Goal: Information Seeking & Learning: Learn about a topic

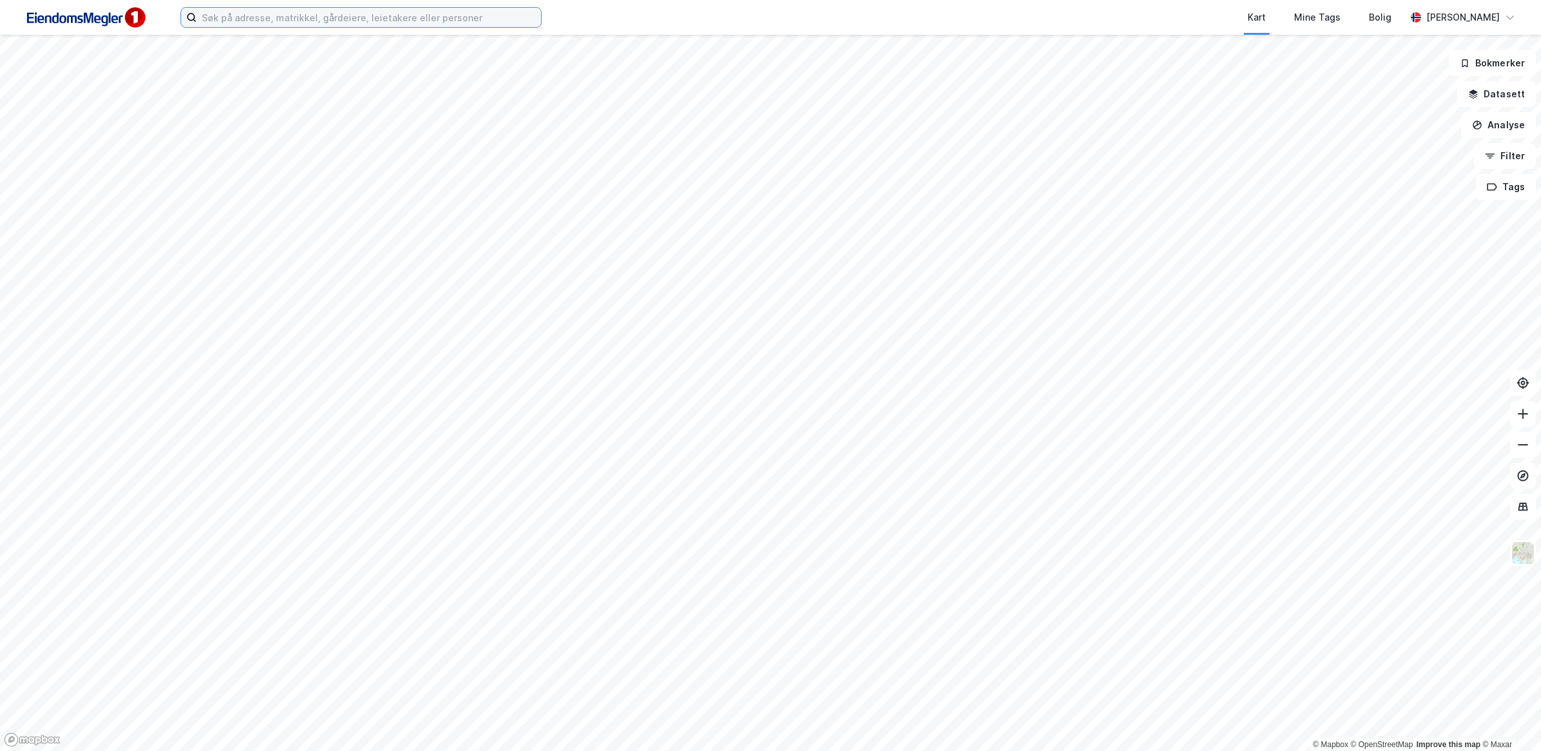
click at [324, 19] on input at bounding box center [369, 17] width 344 height 19
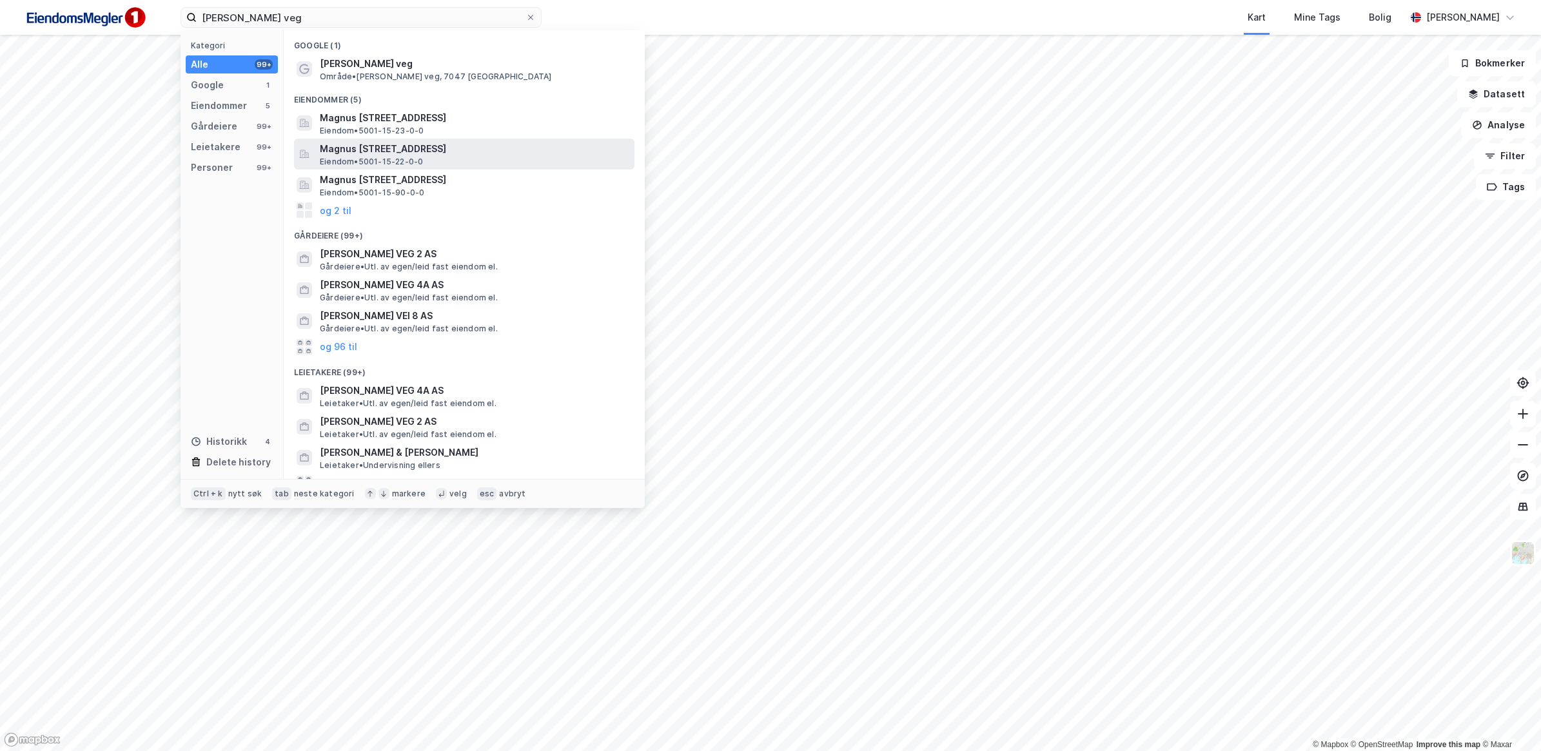
click at [410, 152] on span "Magnus [STREET_ADDRESS]" at bounding box center [474, 148] width 309 height 15
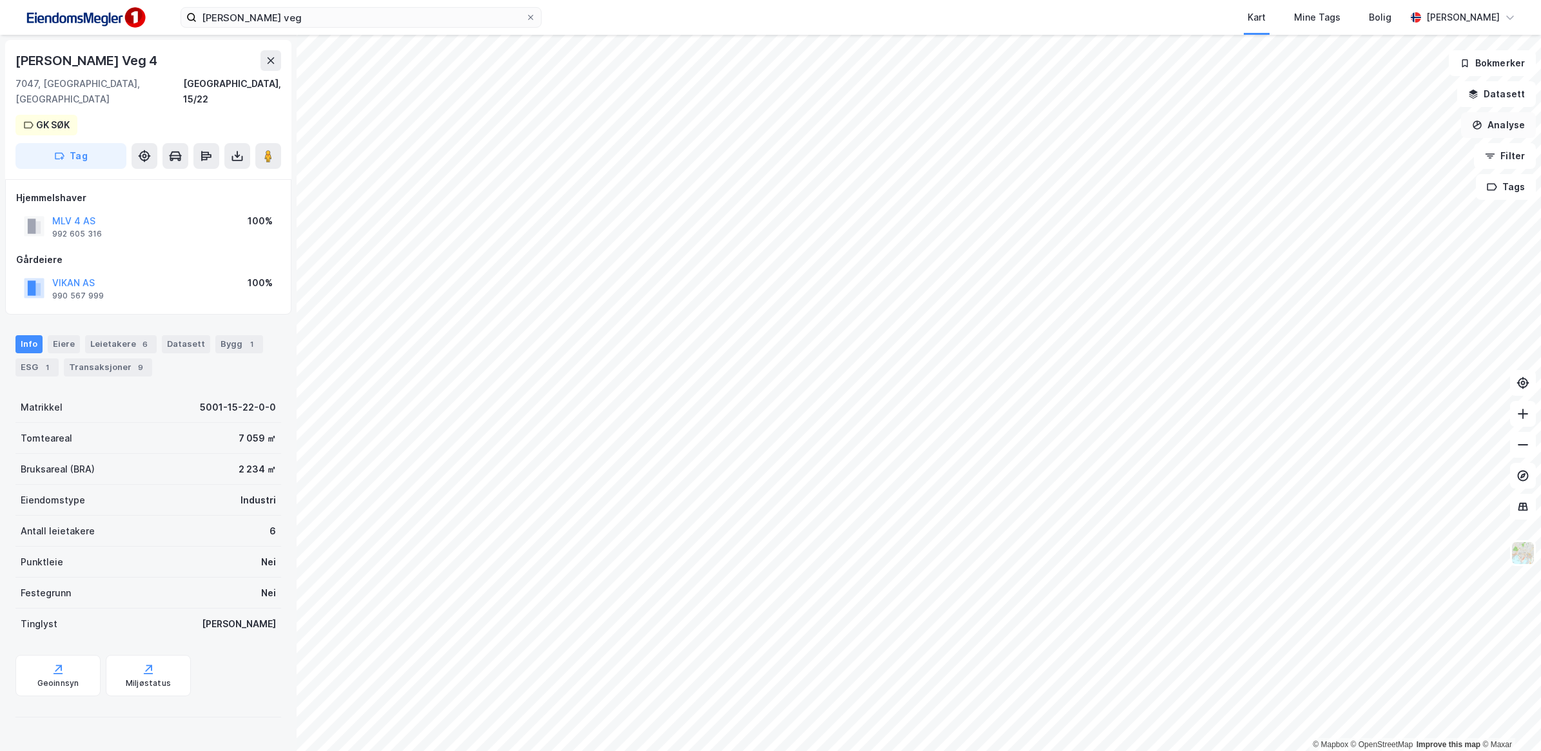
click at [1504, 132] on button "Analyse" at bounding box center [1498, 125] width 75 height 26
click at [1376, 155] on div "Tegn område" at bounding box center [1386, 152] width 112 height 11
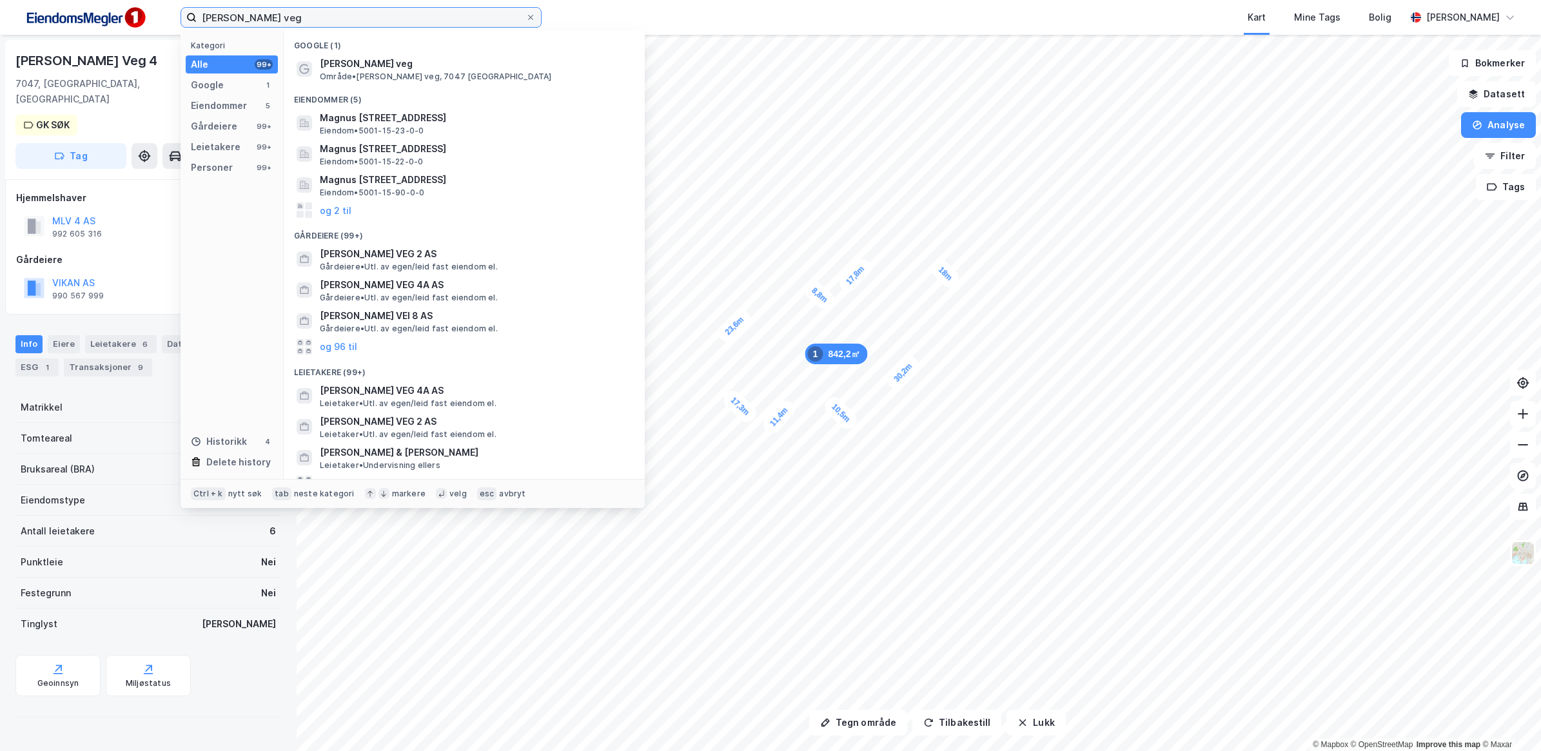
click at [333, 23] on input "[PERSON_NAME] veg" at bounding box center [361, 17] width 329 height 19
drag, startPoint x: 326, startPoint y: 20, endPoint x: 130, endPoint y: 20, distance: 196.0
click at [131, 20] on div "[PERSON_NAME] veg Kategori Alle 99+ Google 1 Eiendommer 5 Gårdeiere 99+ Leietak…" at bounding box center [770, 17] width 1541 height 35
type input "[STREET_ADDRESS]"
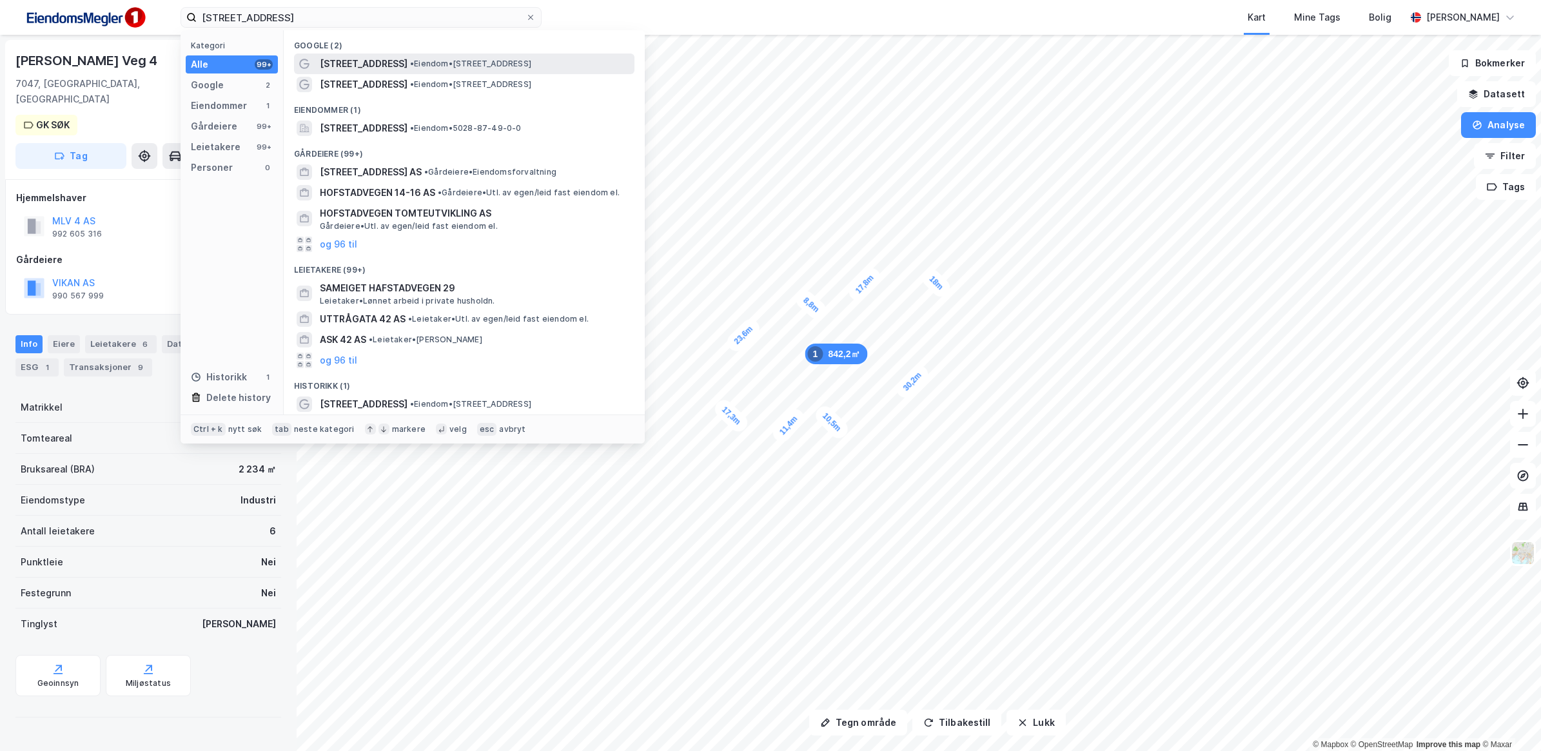
click at [391, 65] on span "[STREET_ADDRESS]" at bounding box center [364, 63] width 88 height 15
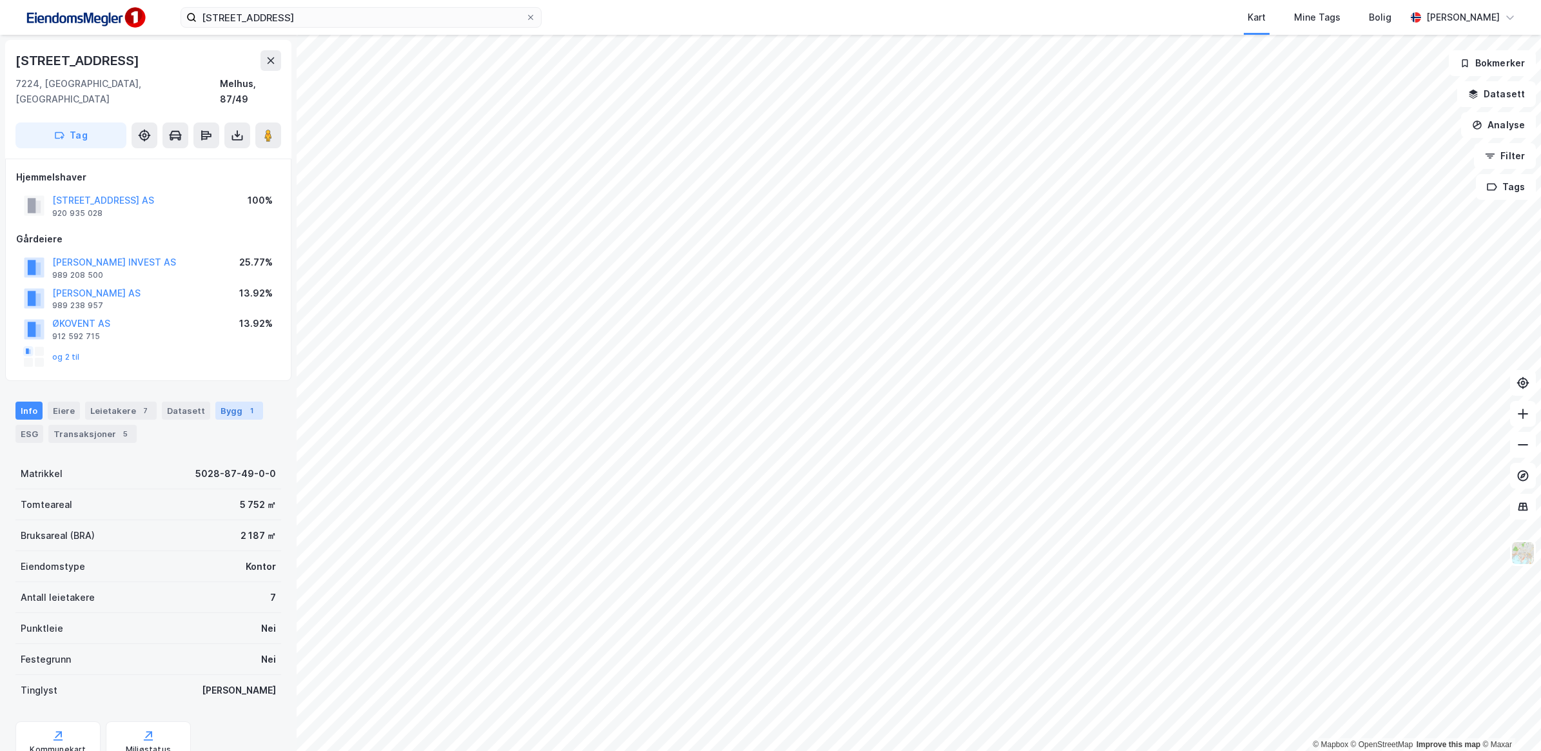
click at [215, 402] on div "Bygg 1" at bounding box center [239, 411] width 48 height 18
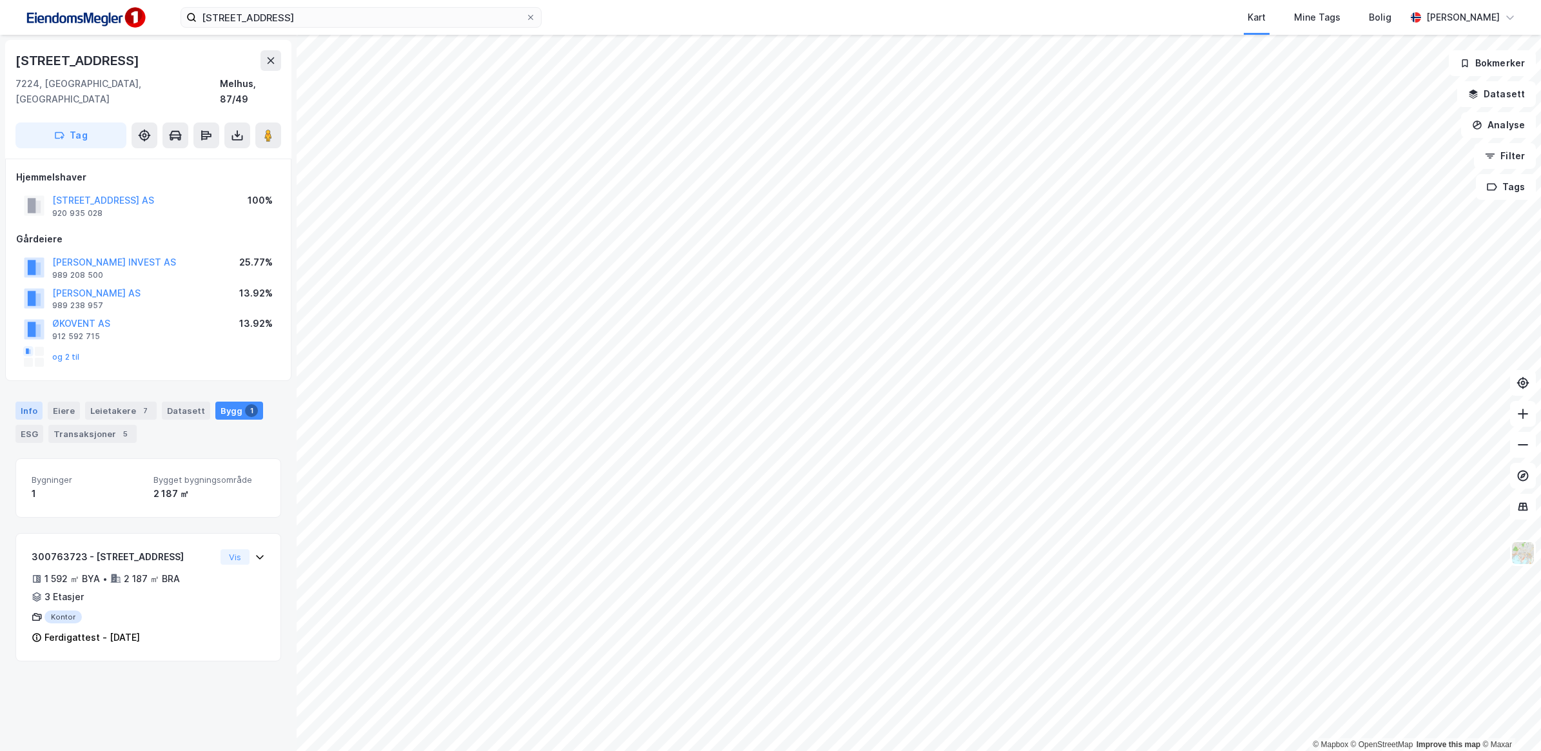
click at [24, 402] on div "Info" at bounding box center [28, 411] width 27 height 18
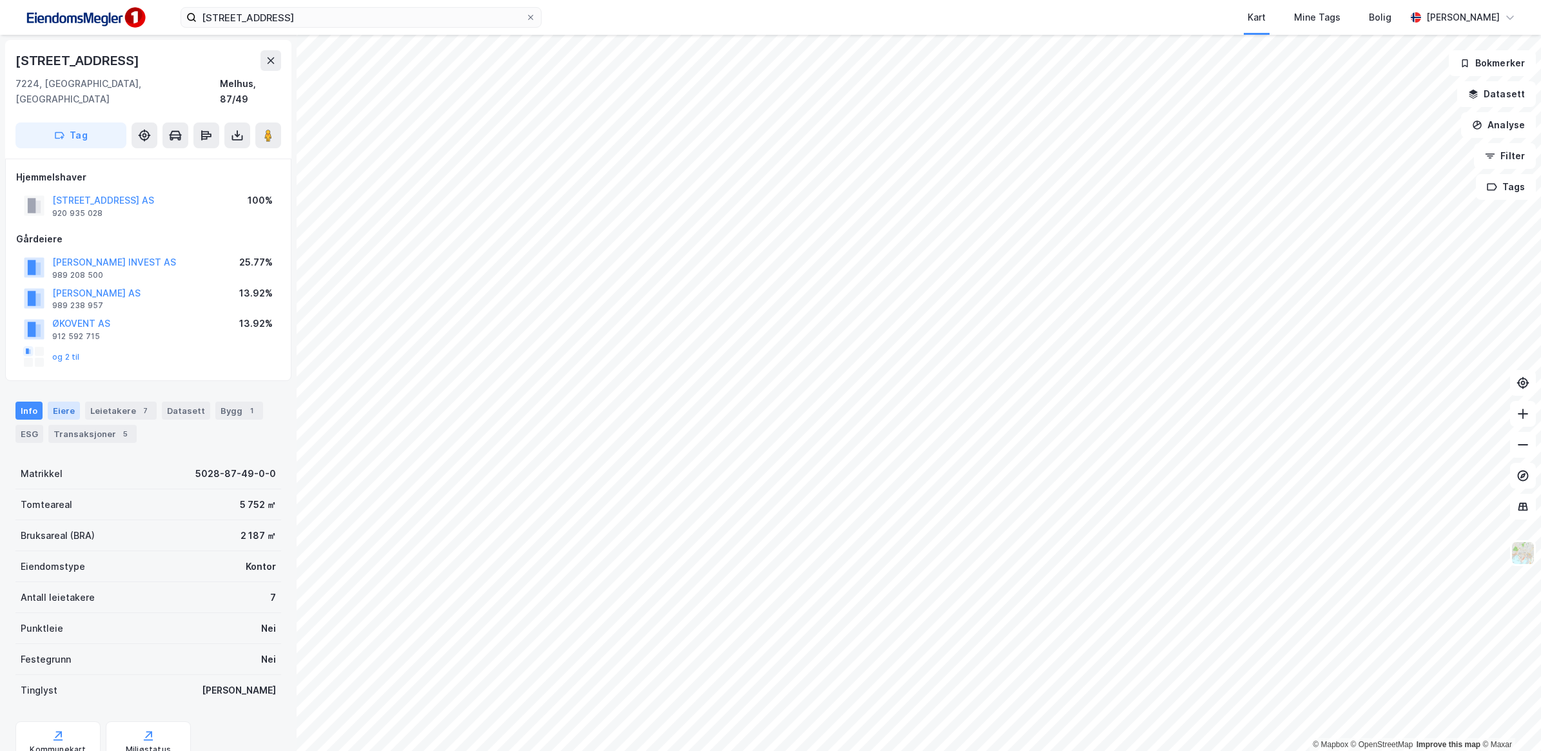
click at [63, 402] on div "Eiere" at bounding box center [64, 411] width 32 height 18
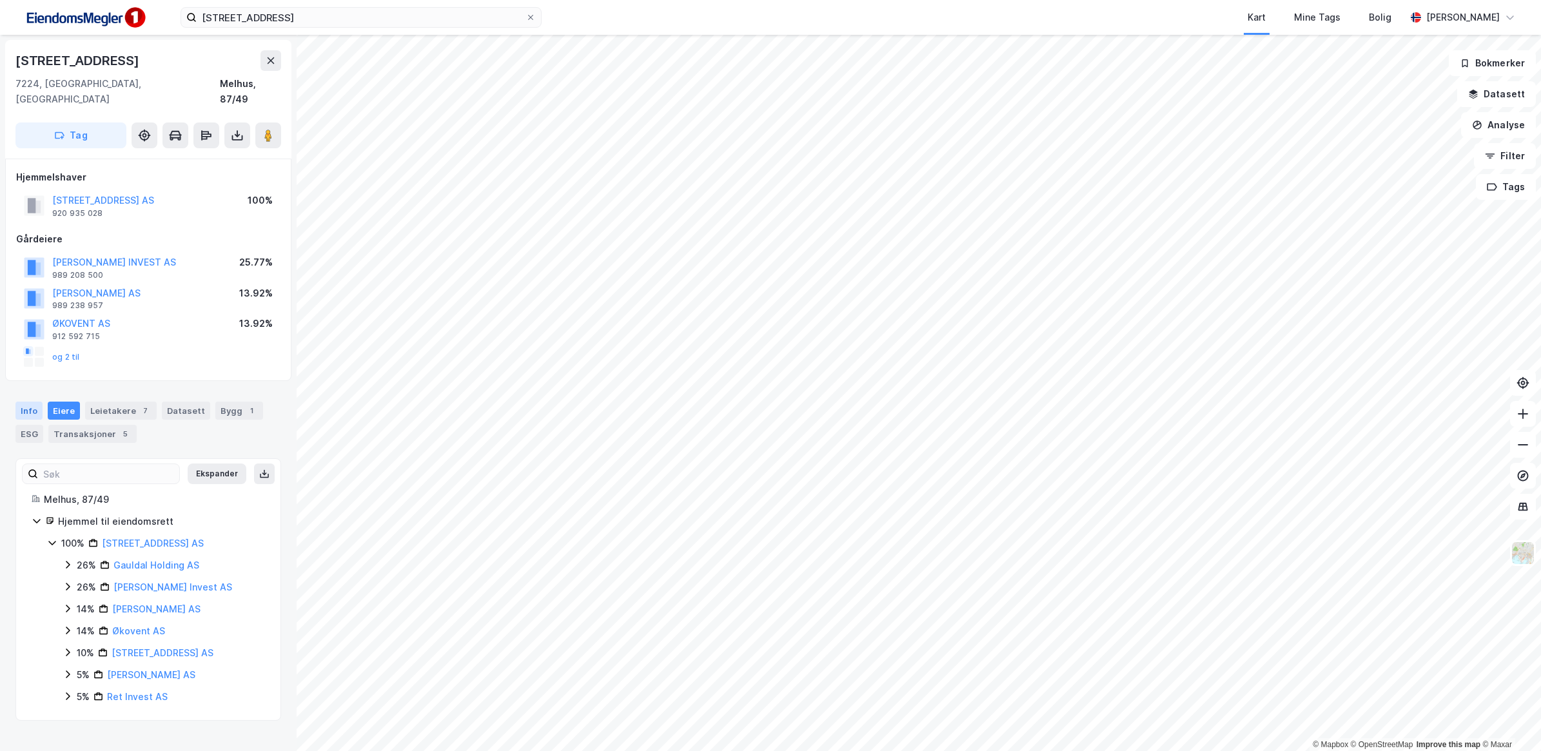
click at [34, 402] on div "Info" at bounding box center [28, 411] width 27 height 18
